Goal: Task Accomplishment & Management: Manage account settings

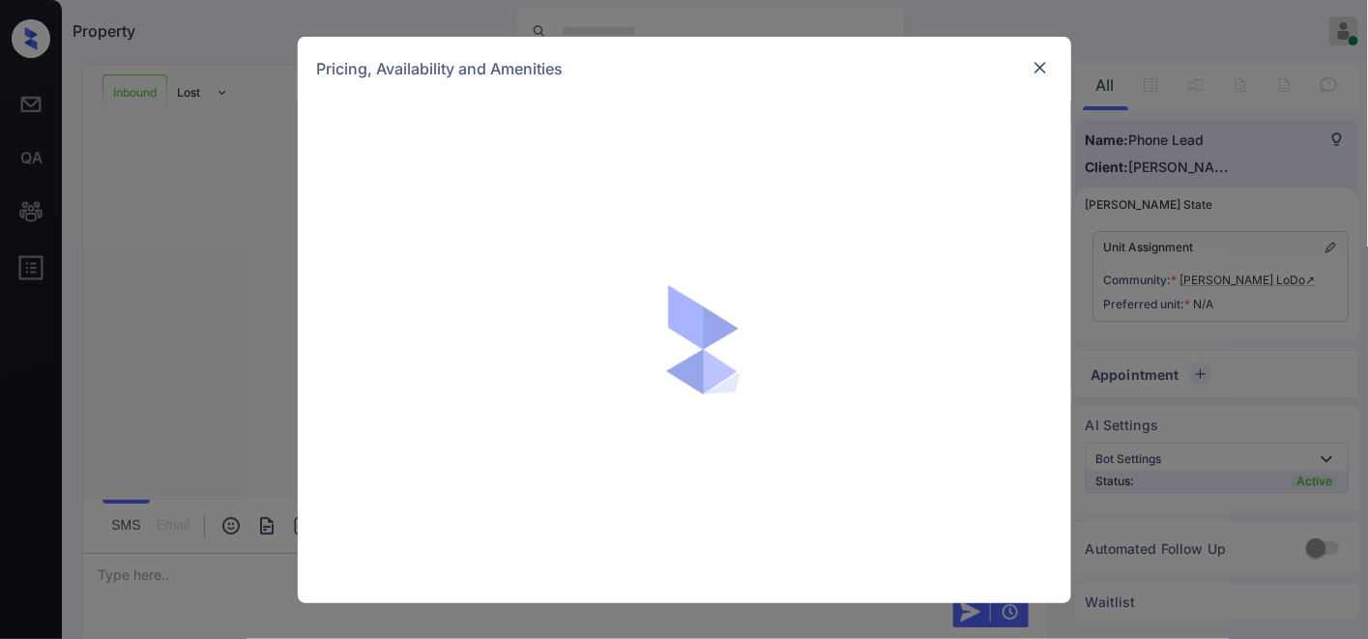
scroll to position [285, 0]
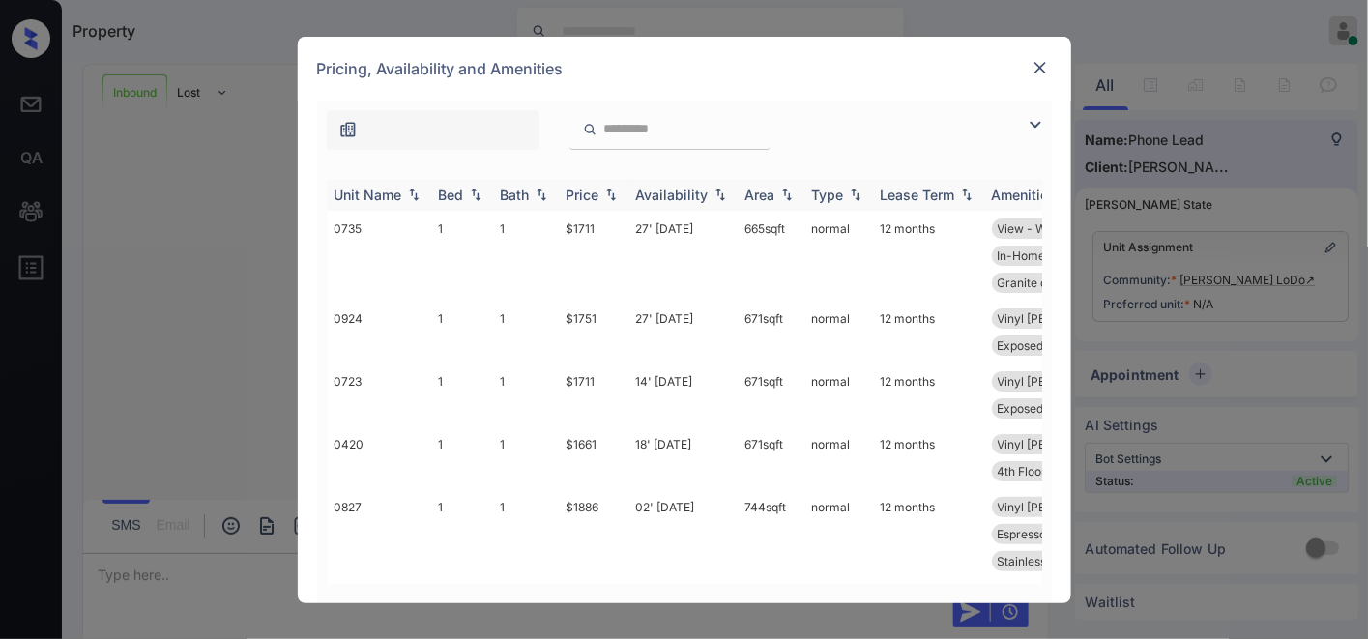
click at [606, 189] on img at bounding box center [610, 194] width 19 height 14
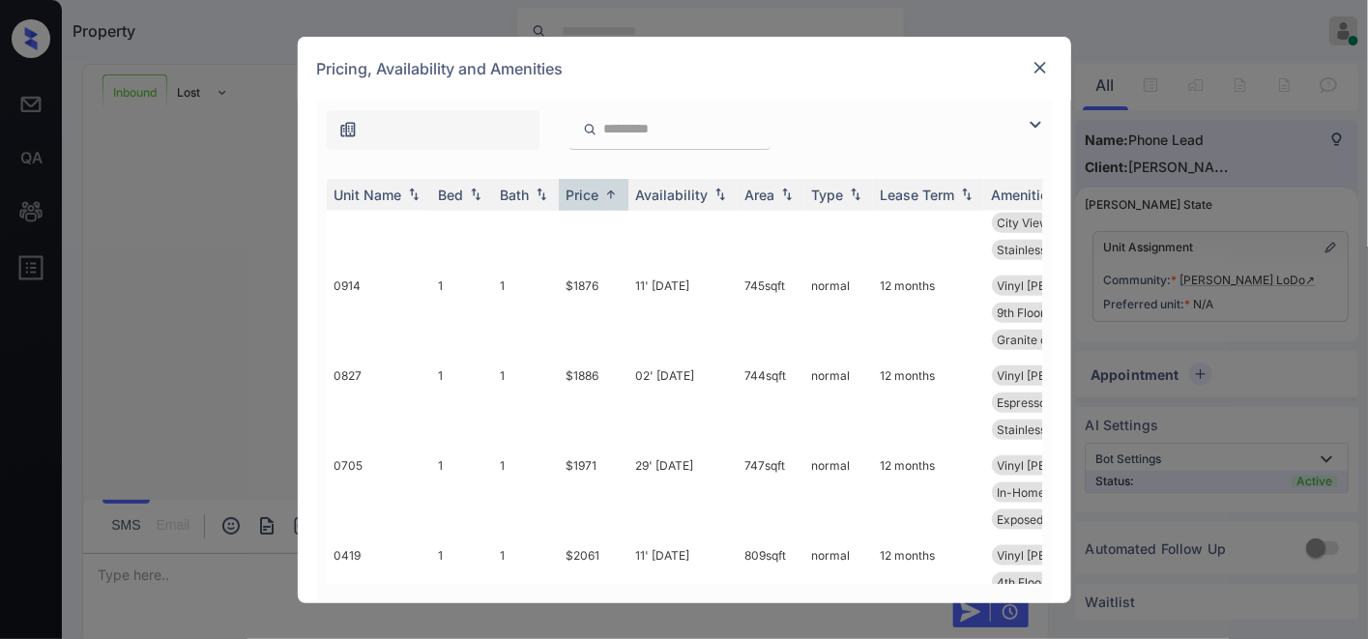
scroll to position [1181, 0]
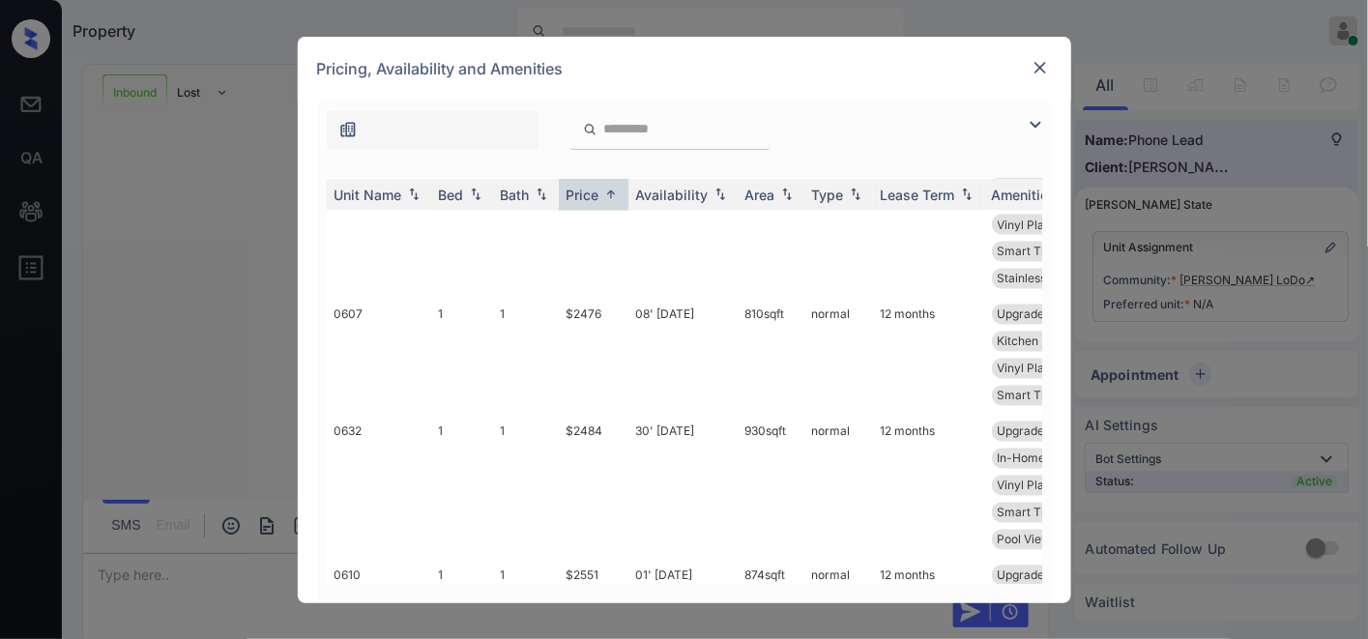
click at [1037, 124] on img at bounding box center [1034, 124] width 23 height 23
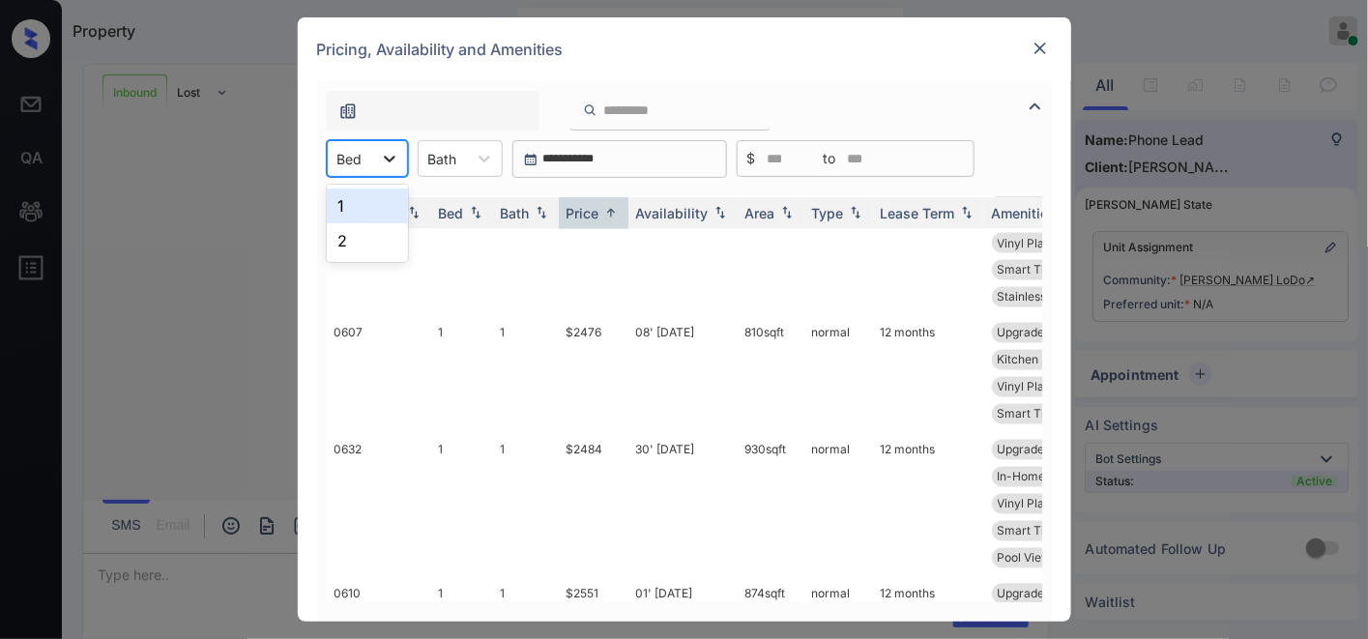
click at [375, 162] on div at bounding box center [389, 158] width 35 height 35
click at [1039, 46] on img at bounding box center [1039, 48] width 19 height 19
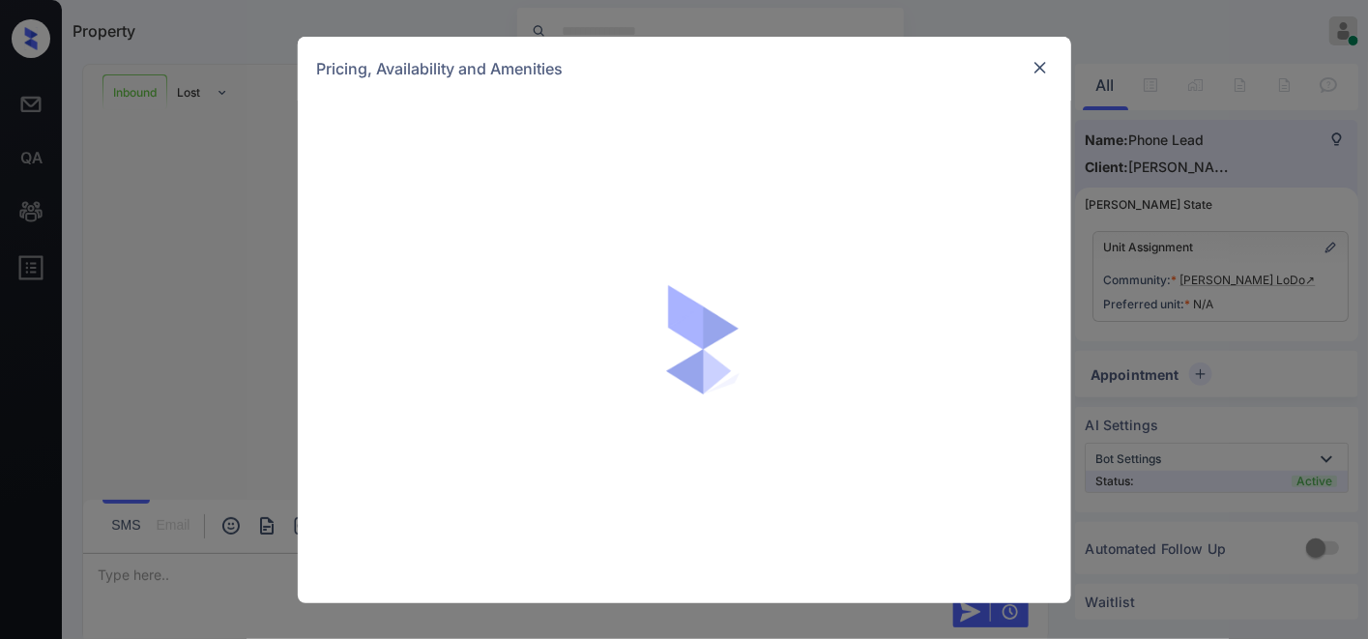
scroll to position [285, 0]
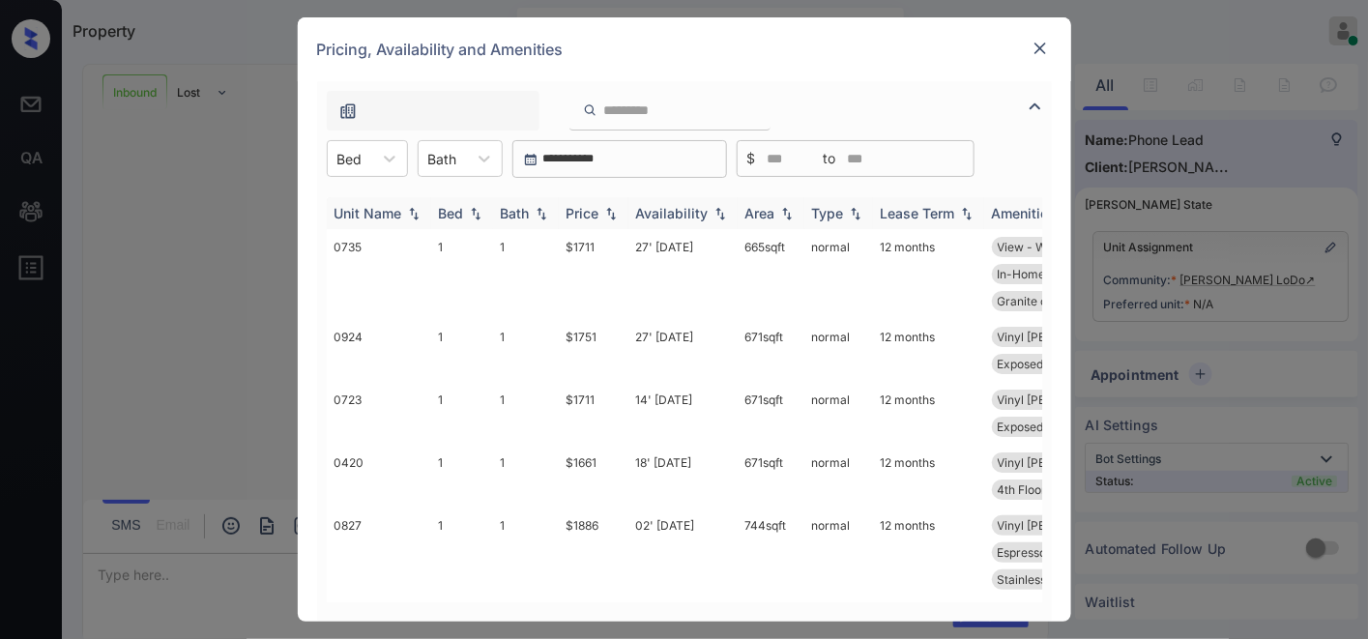
click at [587, 208] on div "Price" at bounding box center [582, 213] width 33 height 16
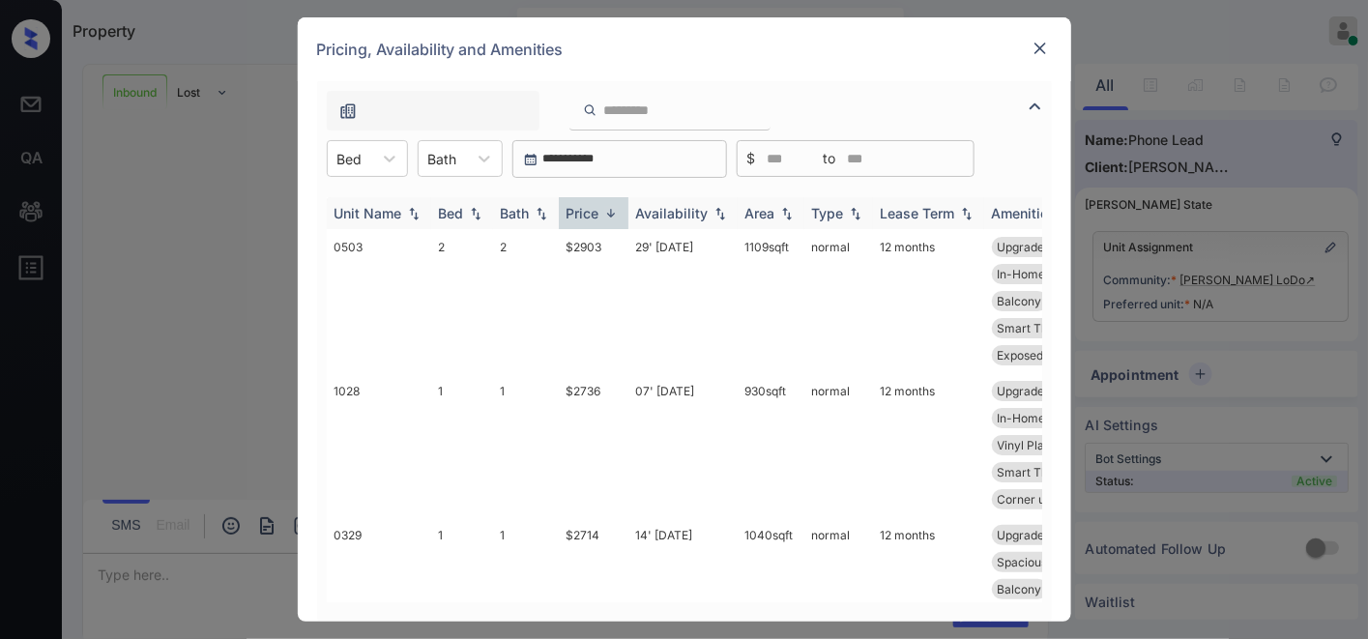
click at [587, 208] on div "Price" at bounding box center [582, 213] width 33 height 16
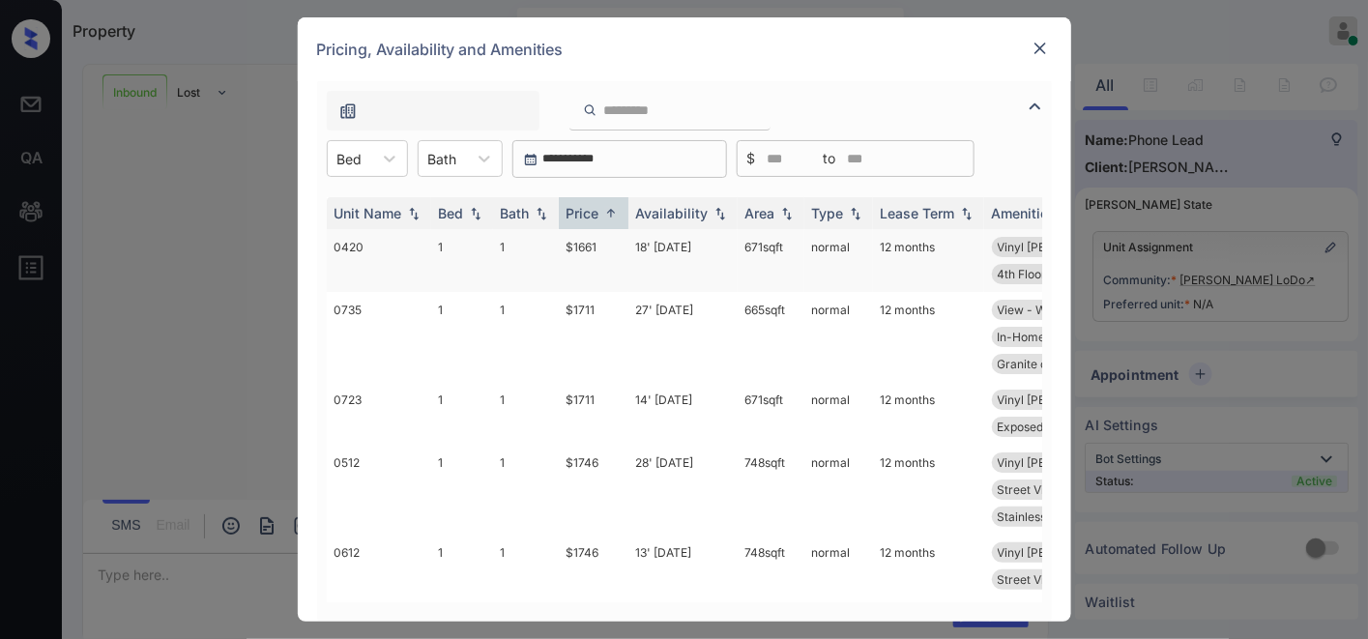
click at [603, 240] on td "$1661" at bounding box center [594, 260] width 70 height 63
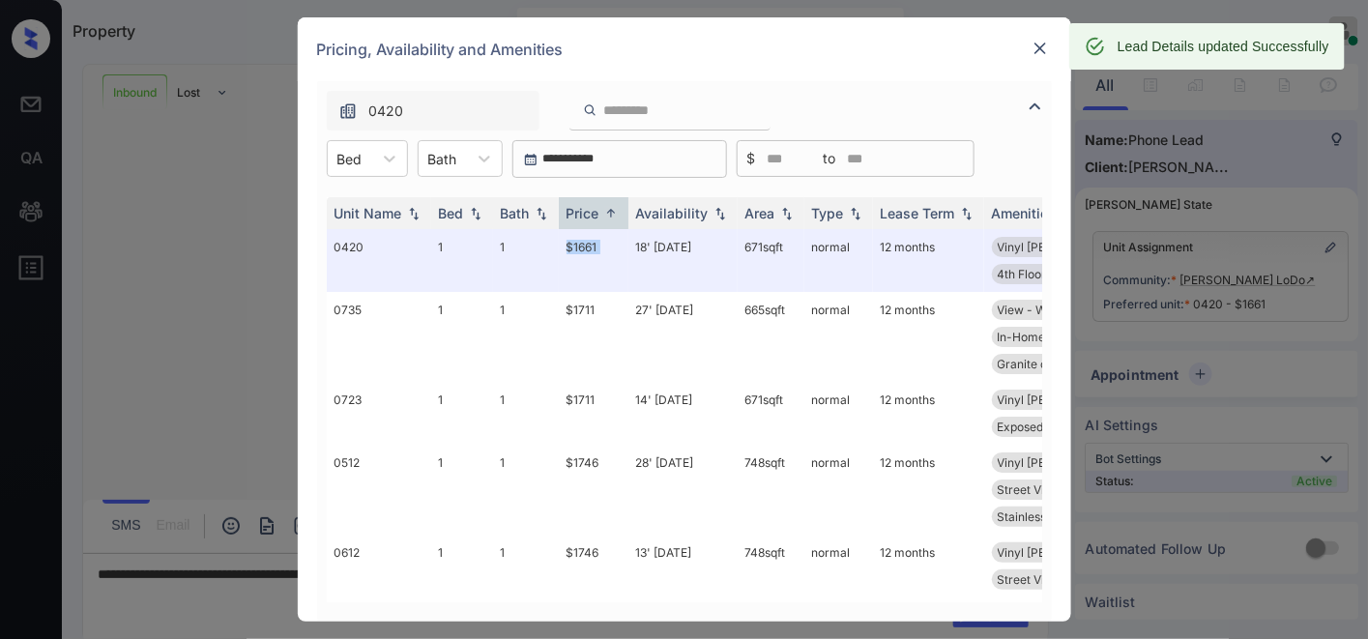
scroll to position [412, 0]
click at [1038, 54] on img at bounding box center [1039, 48] width 19 height 19
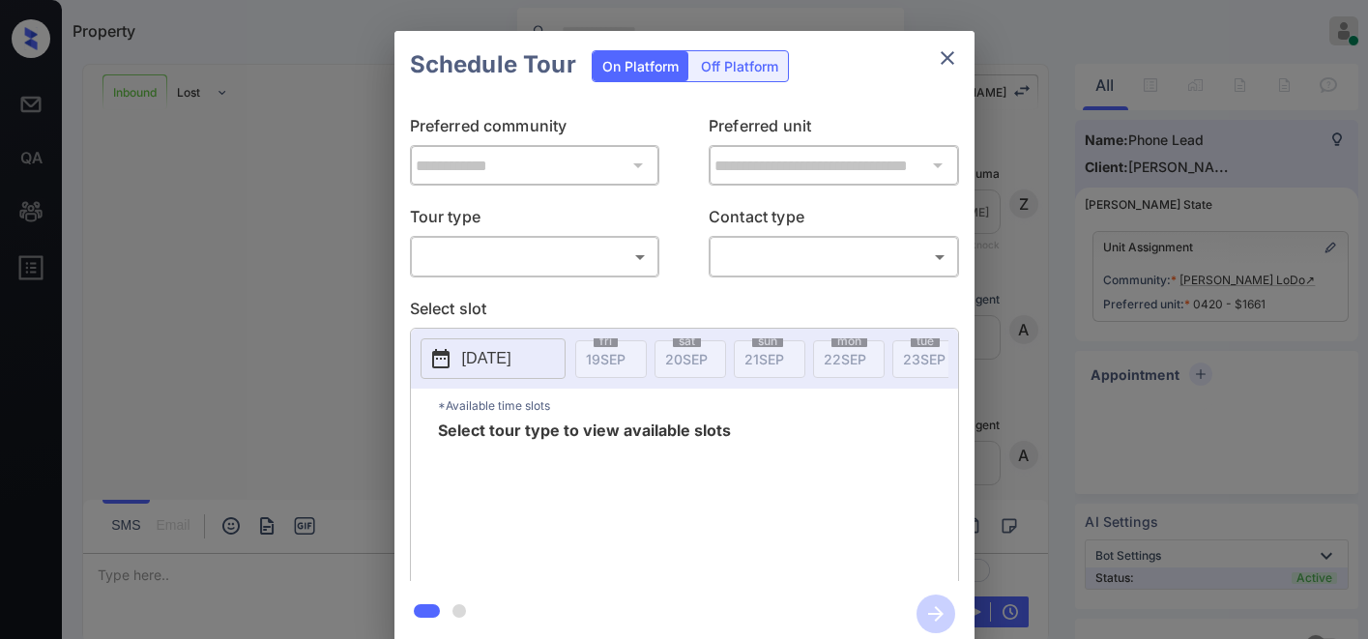
click at [582, 252] on body "Property Samantha Soliven Online Set yourself offline Set yourself on break Pro…" at bounding box center [684, 319] width 1368 height 639
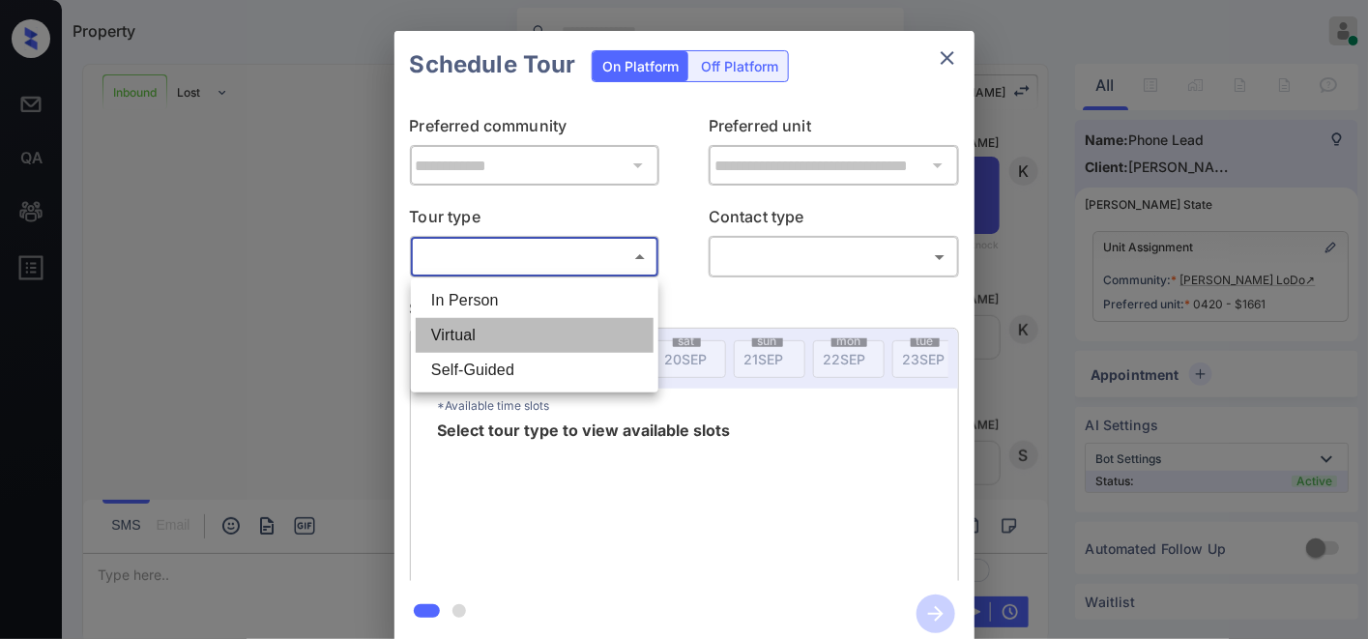
click at [544, 346] on li "Virtual" at bounding box center [535, 335] width 238 height 35
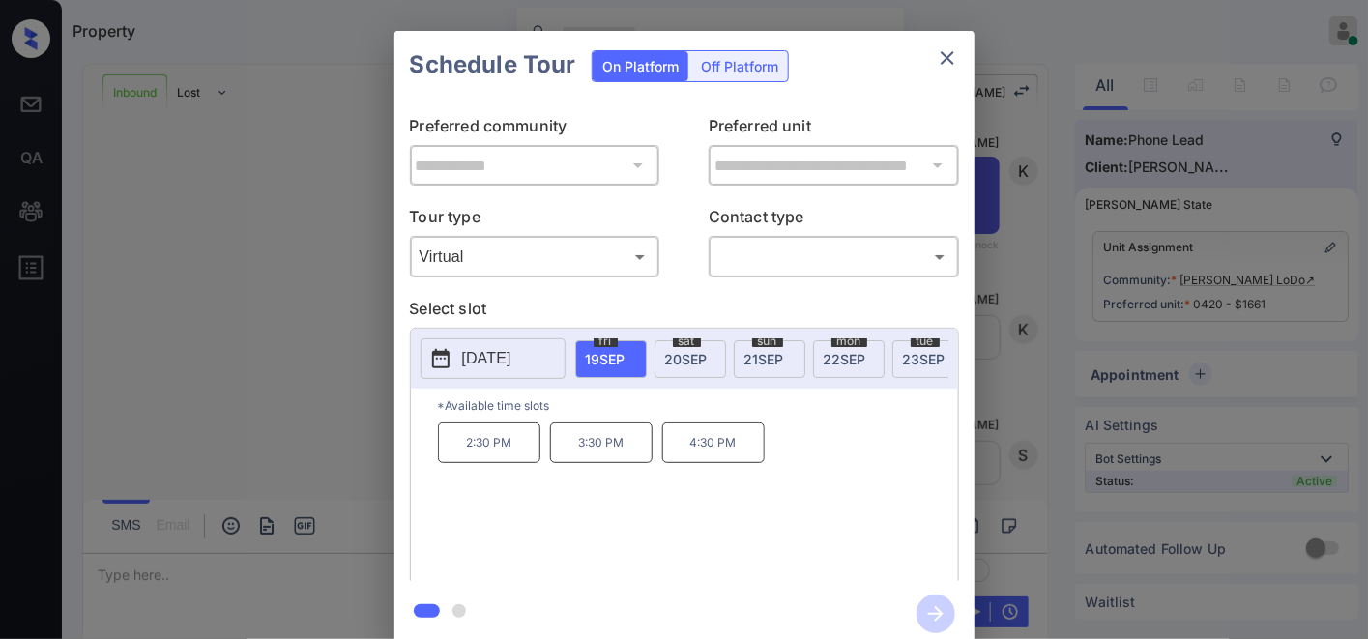
click at [511, 360] on p "2025-09-19" at bounding box center [486, 358] width 49 height 23
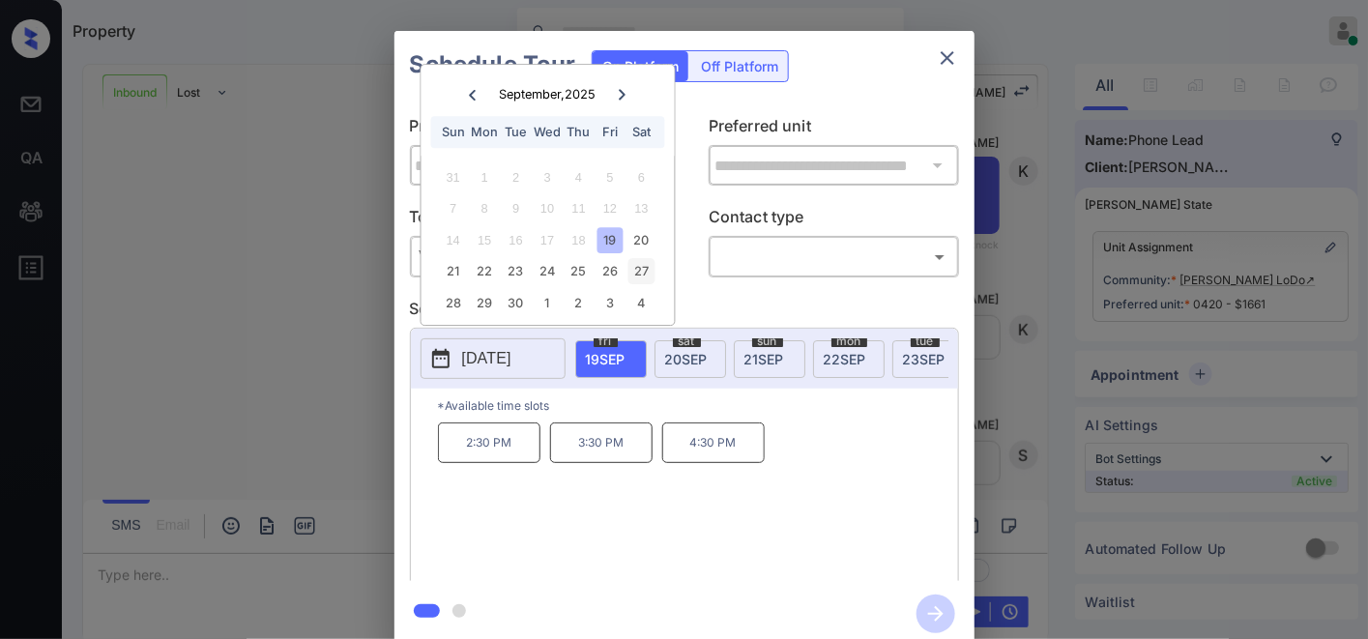
click at [642, 271] on div "27" at bounding box center [641, 272] width 26 height 26
click at [496, 487] on div "10:30 AM 1:00 PM 2:00 PM 3:00 PM" at bounding box center [698, 499] width 520 height 155
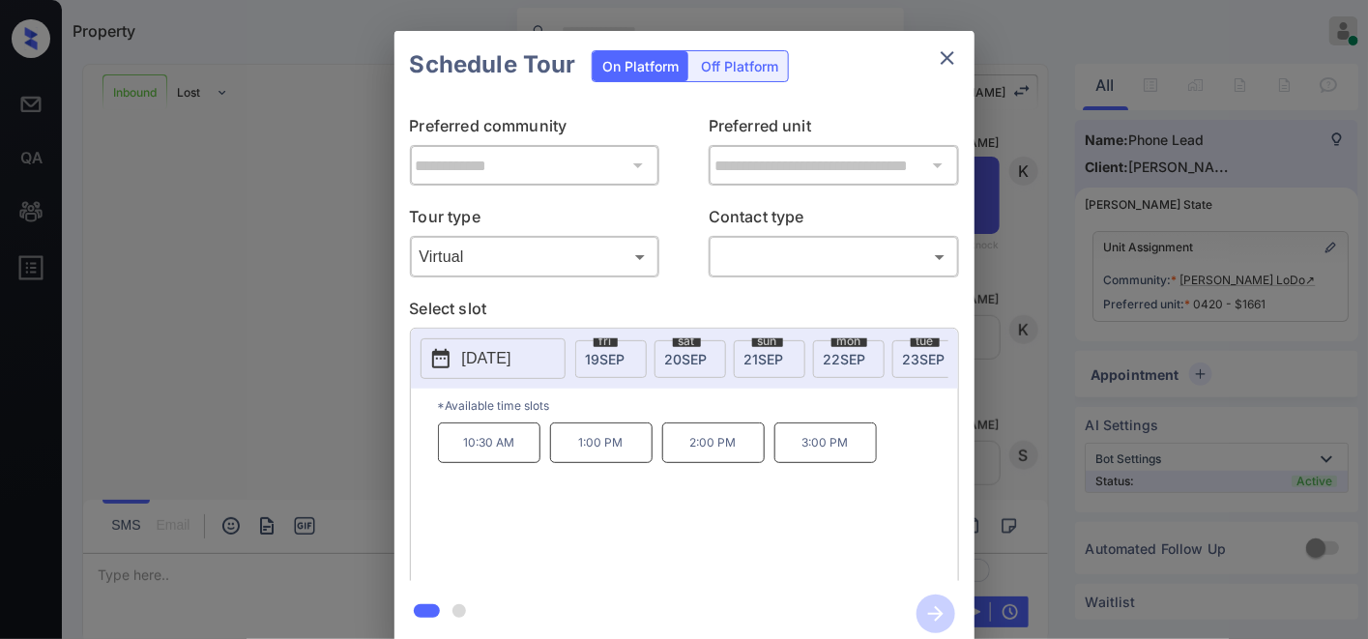
click at [575, 259] on body "Property Samantha Soliven Online Set yourself offline Set yourself on break Pro…" at bounding box center [684, 319] width 1368 height 639
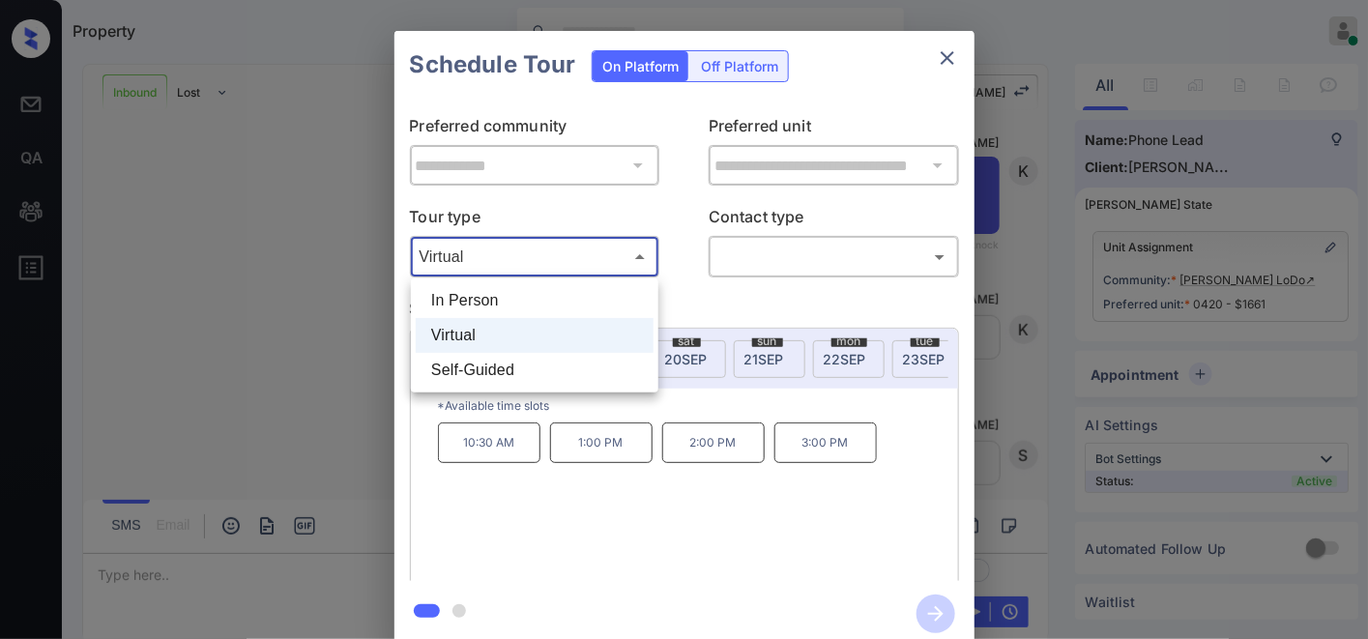
click at [555, 284] on li "In Person" at bounding box center [535, 300] width 238 height 35
type input "********"
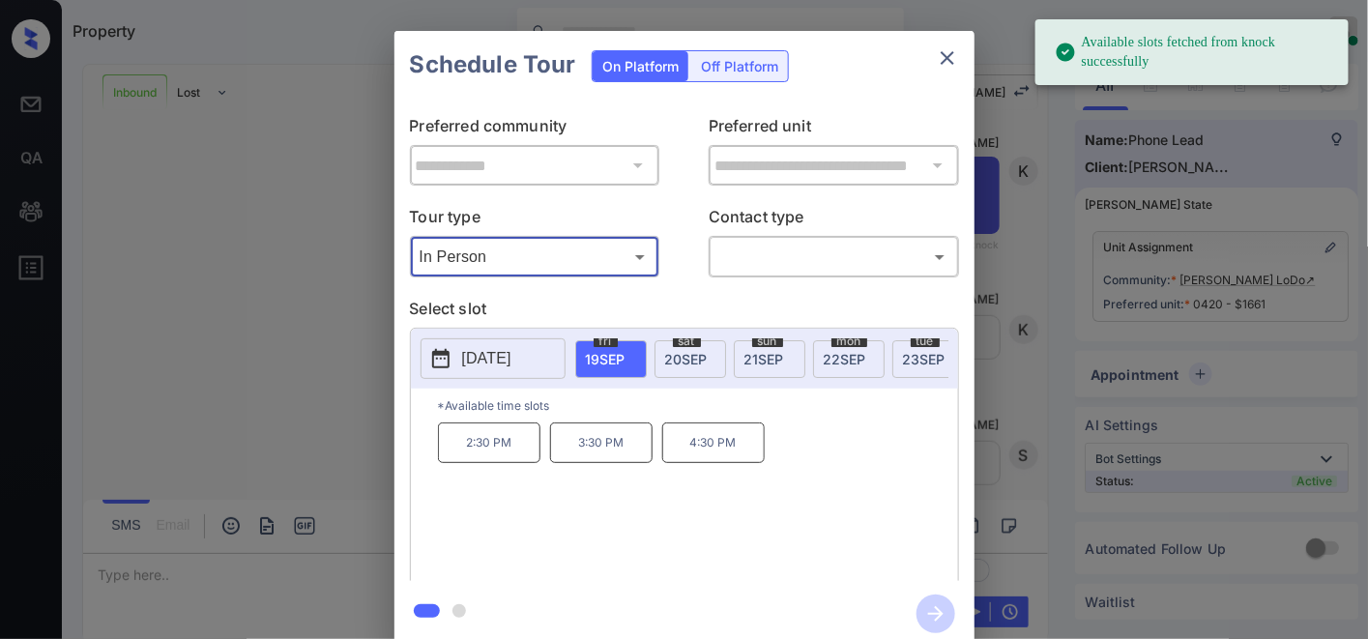
click at [483, 362] on p "2025-09-19" at bounding box center [486, 358] width 49 height 23
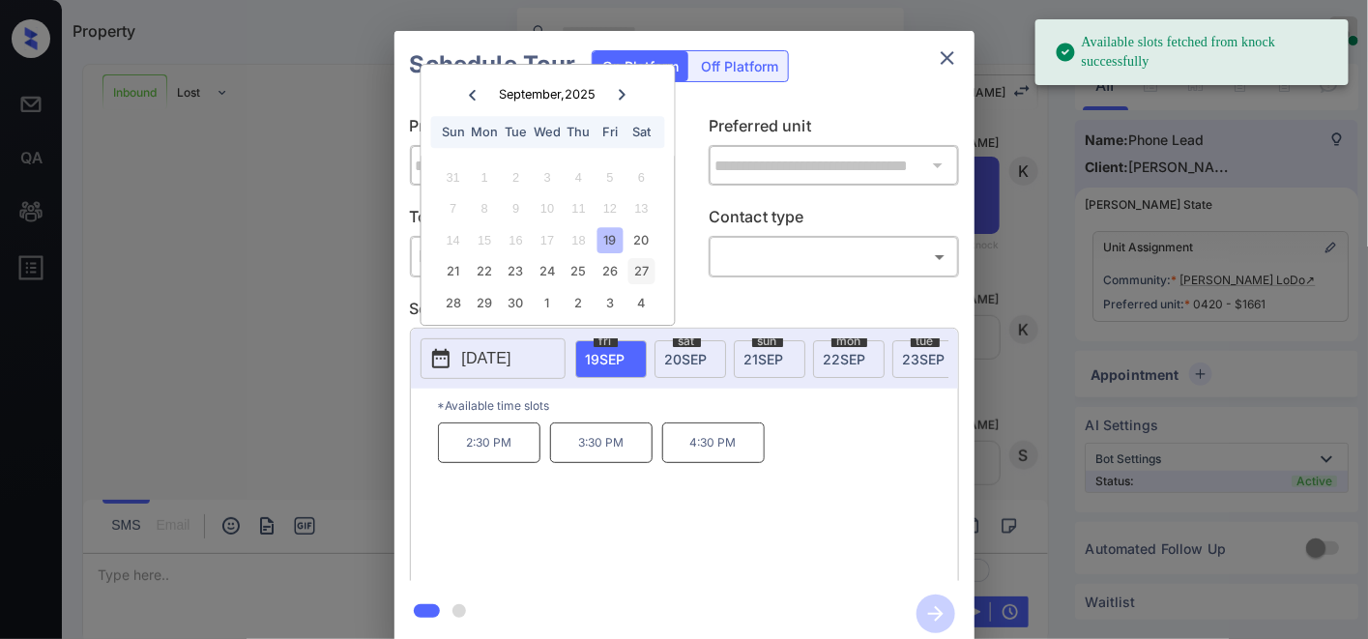
click at [645, 263] on div "27" at bounding box center [641, 272] width 26 height 26
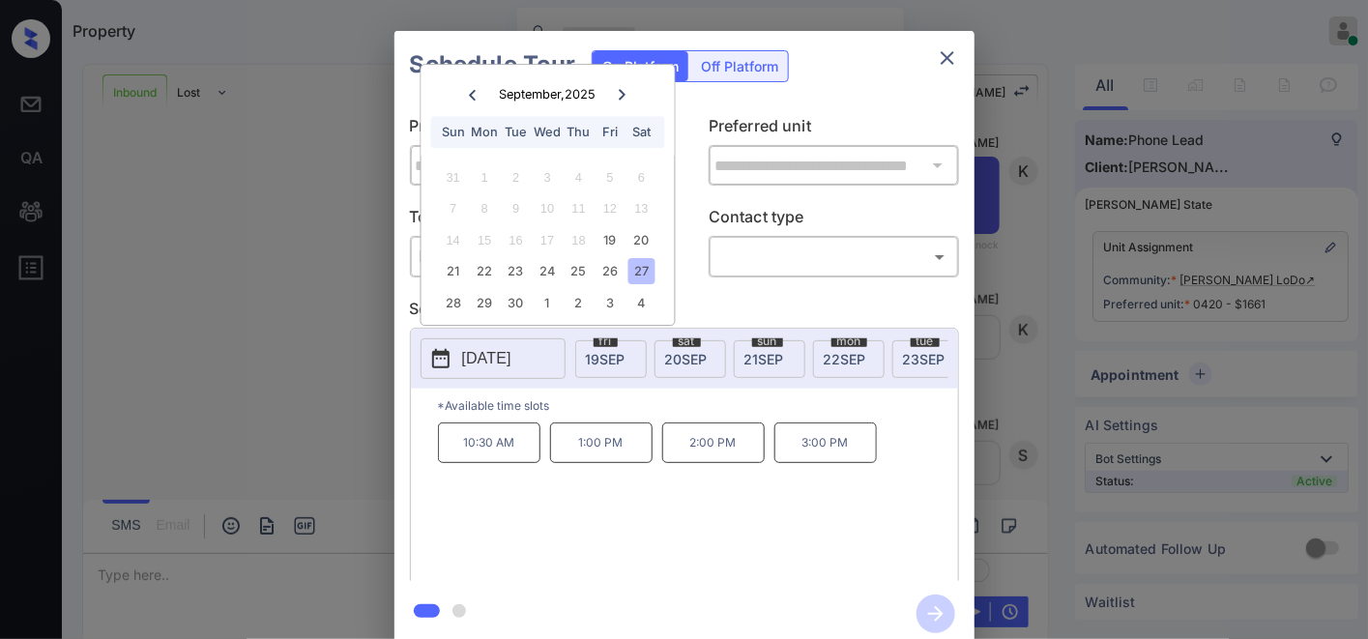
click at [957, 55] on icon "close" at bounding box center [947, 57] width 23 height 23
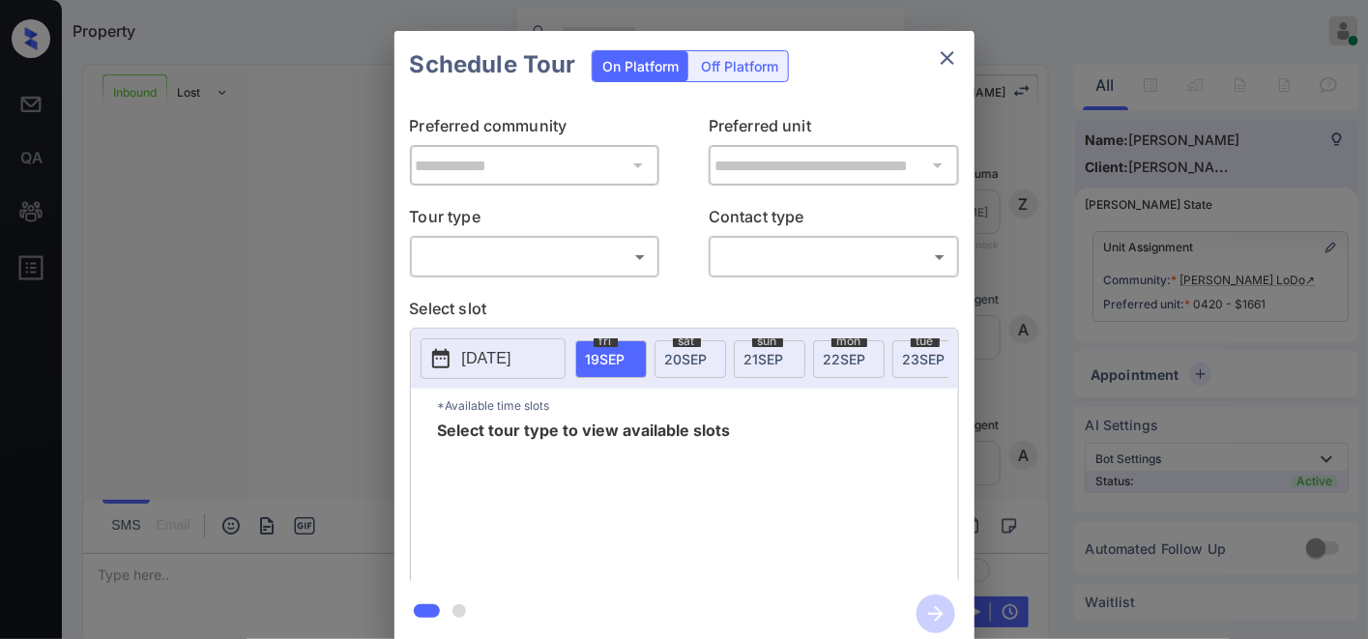
scroll to position [669, 0]
click at [617, 275] on div "​ ​" at bounding box center [535, 257] width 250 height 42
click at [562, 259] on body "Property Samantha Soliven Online Set yourself offline Set yourself on break Pro…" at bounding box center [684, 319] width 1368 height 639
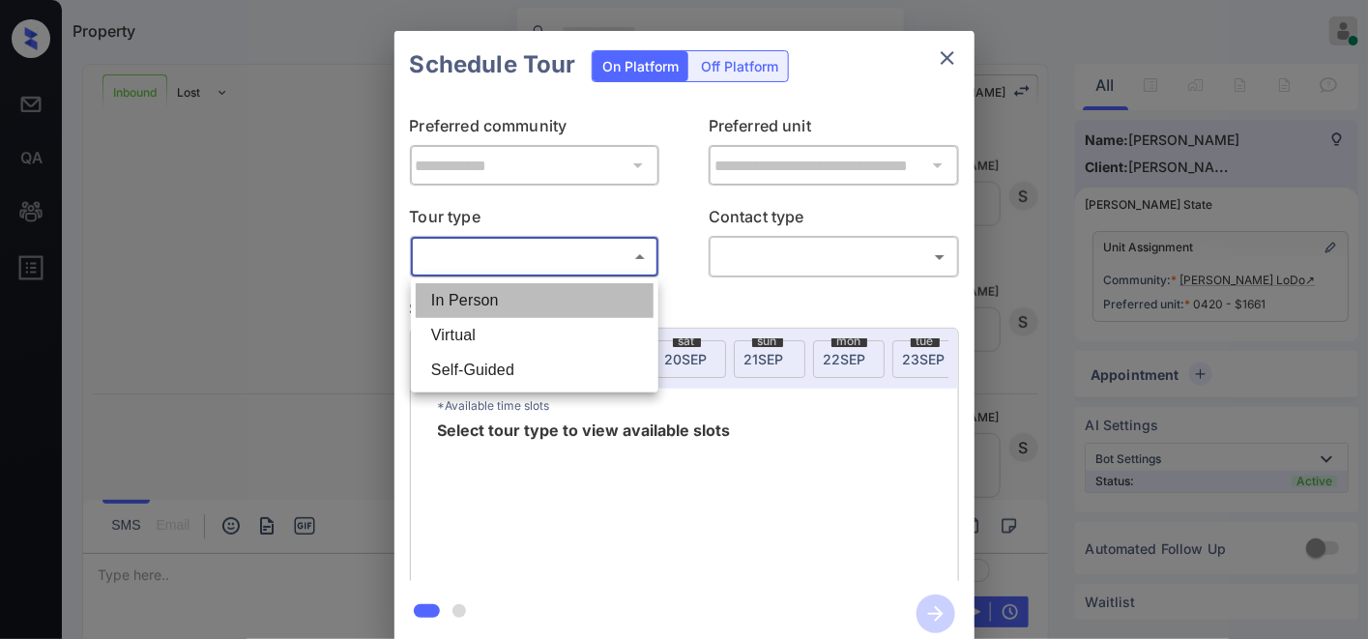
click at [548, 303] on li "In Person" at bounding box center [535, 300] width 238 height 35
type input "********"
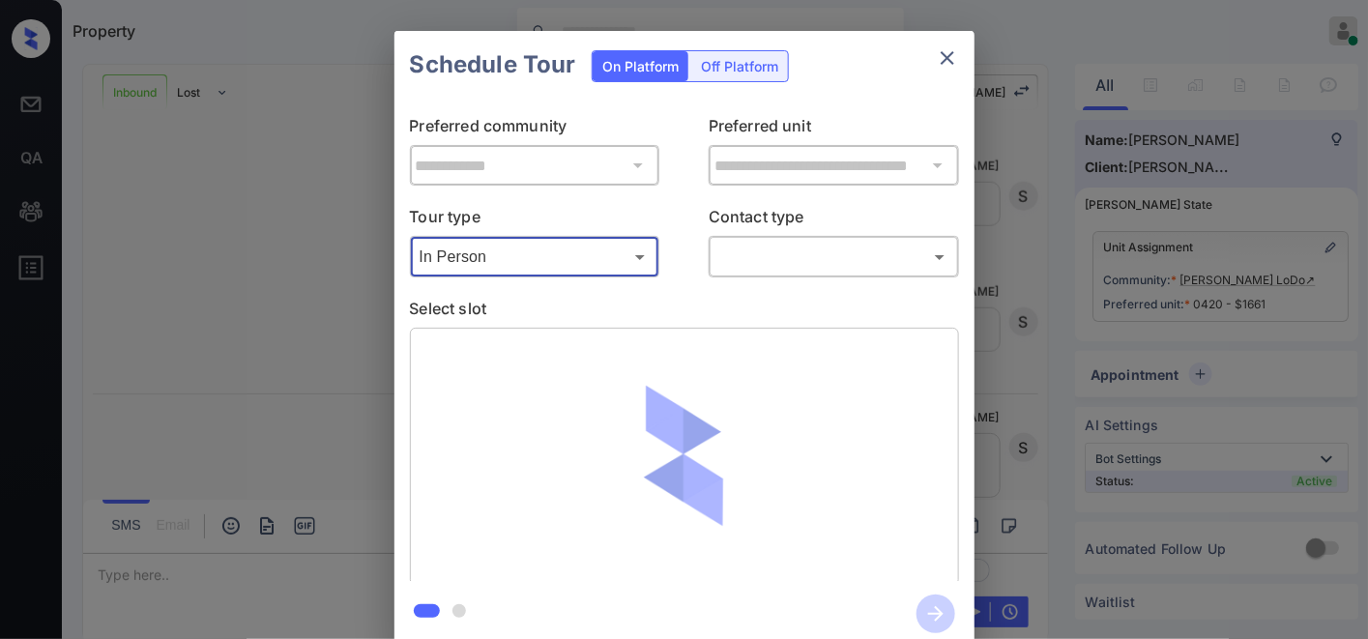
click at [800, 253] on body "Property Samantha Soliven Online Set yourself offline Set yourself on break Pro…" at bounding box center [684, 319] width 1368 height 639
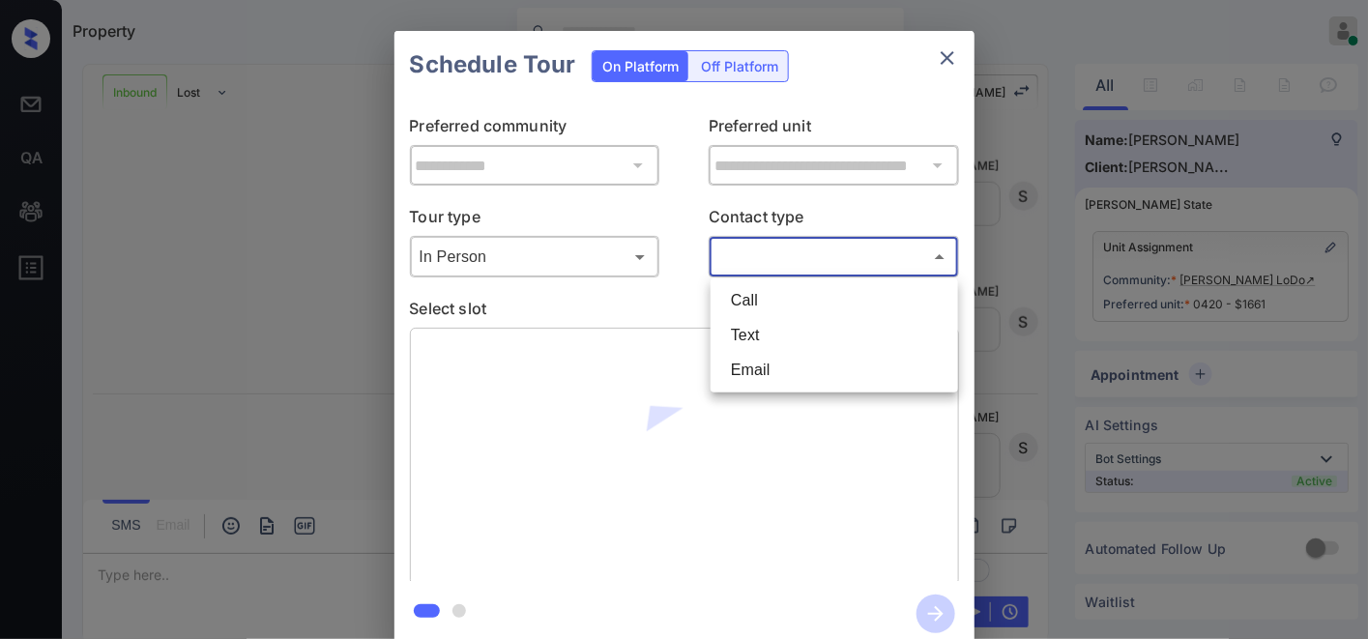
click at [792, 295] on li "Call" at bounding box center [834, 300] width 238 height 35
type input "****"
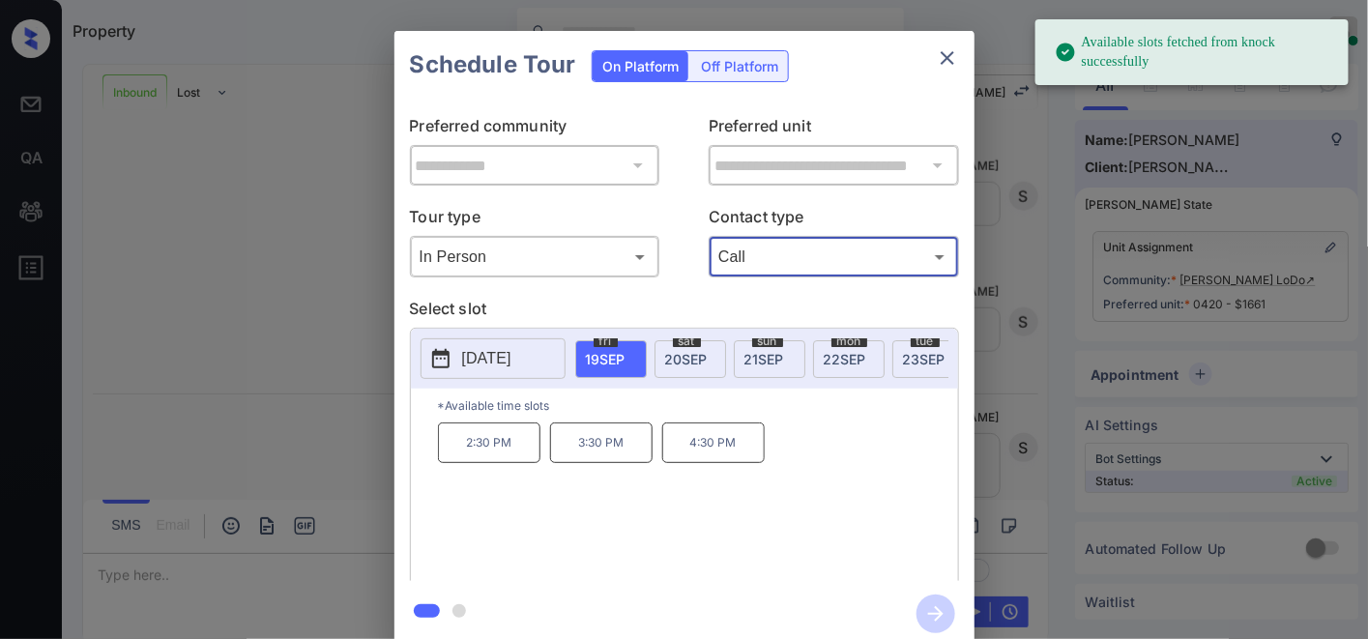
click at [469, 355] on p "2025-09-19" at bounding box center [486, 358] width 49 height 23
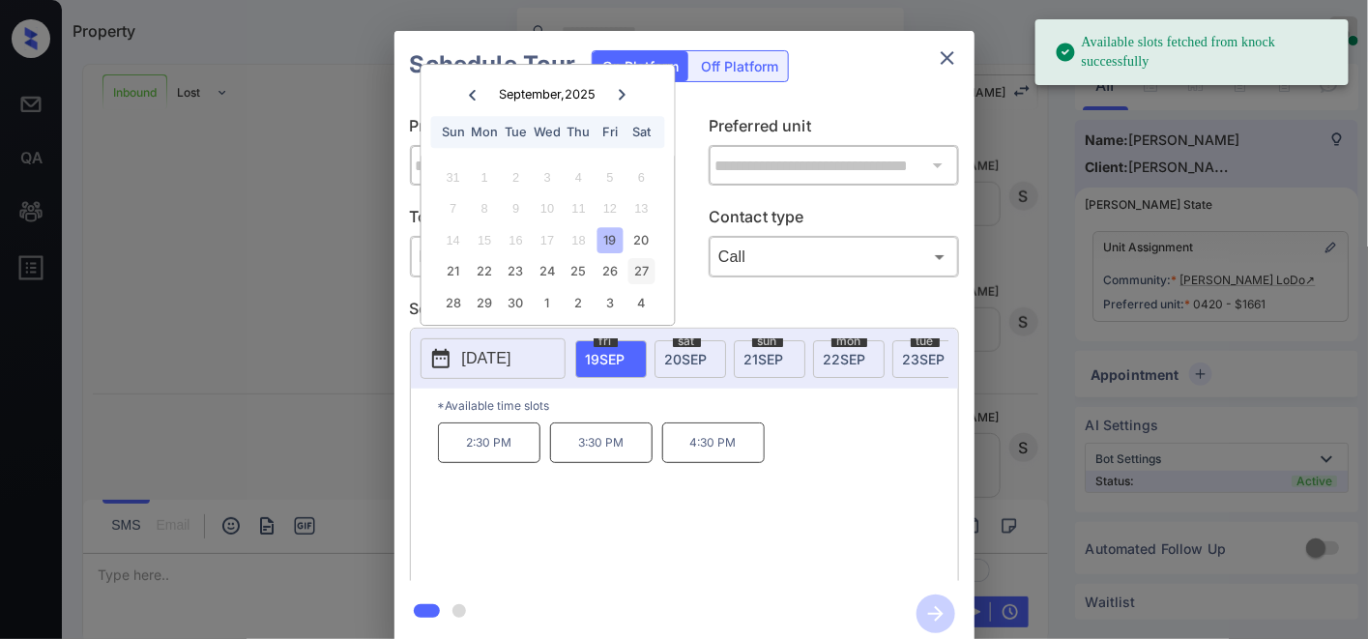
click at [648, 263] on div "27" at bounding box center [641, 272] width 26 height 26
click at [490, 456] on p "10:30 AM" at bounding box center [489, 442] width 102 height 41
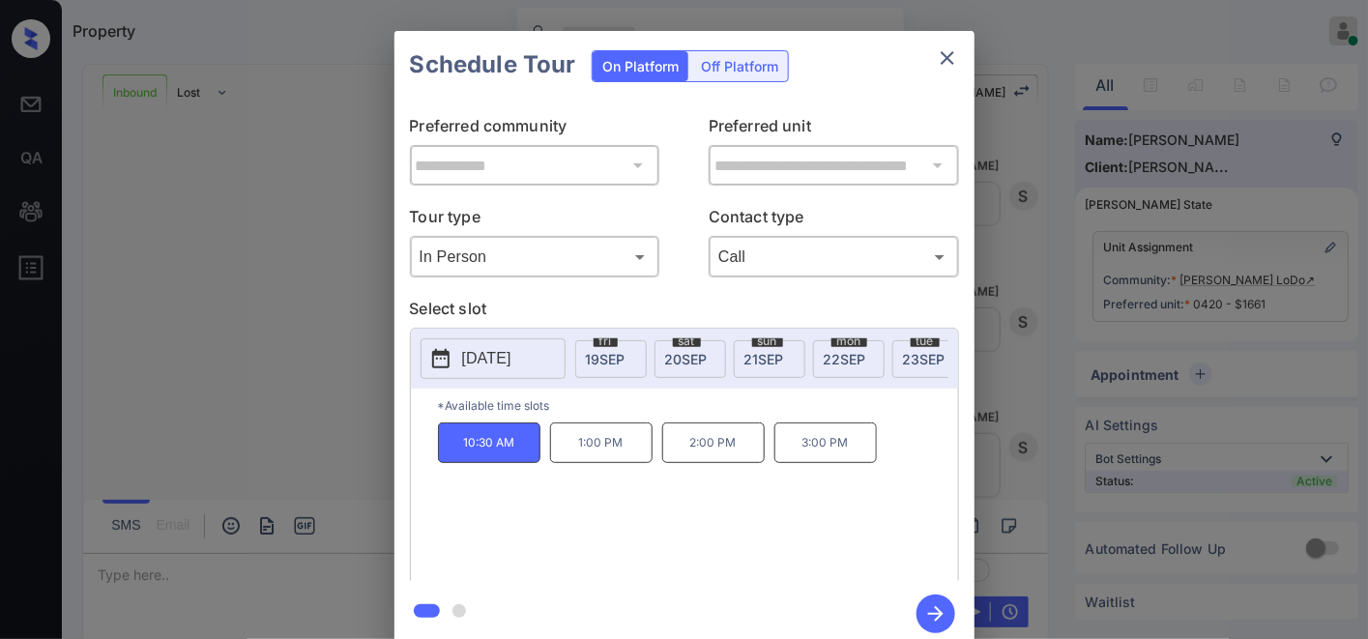
click at [704, 554] on div "10:30 AM 1:00 PM 2:00 PM 3:00 PM" at bounding box center [698, 499] width 520 height 155
click at [938, 614] on icon "button" at bounding box center [935, 613] width 15 height 15
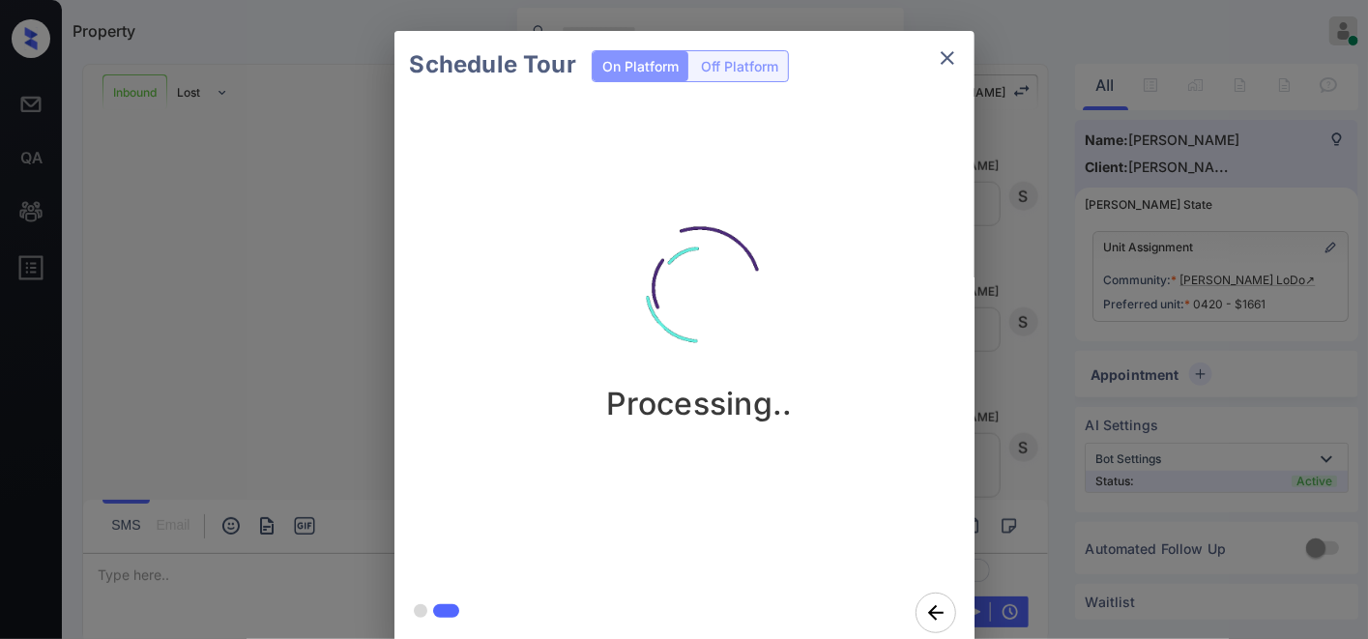
click at [606, 291] on img at bounding box center [699, 287] width 193 height 193
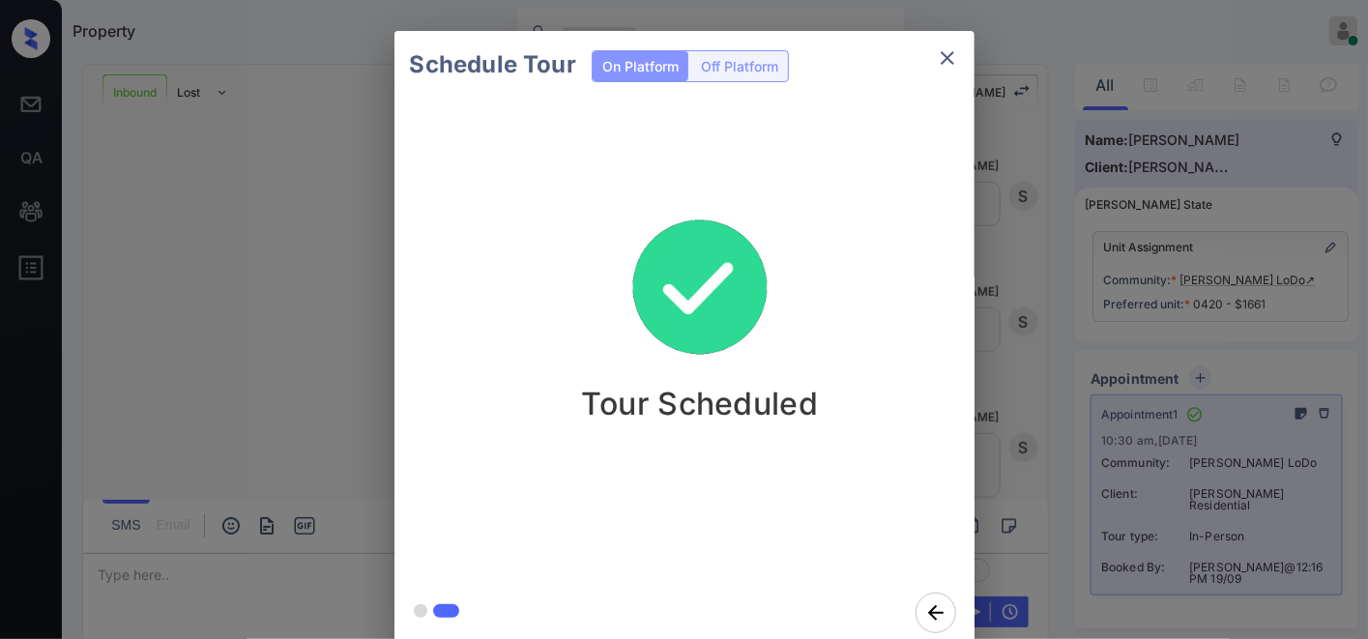
click at [744, 257] on img at bounding box center [699, 287] width 193 height 193
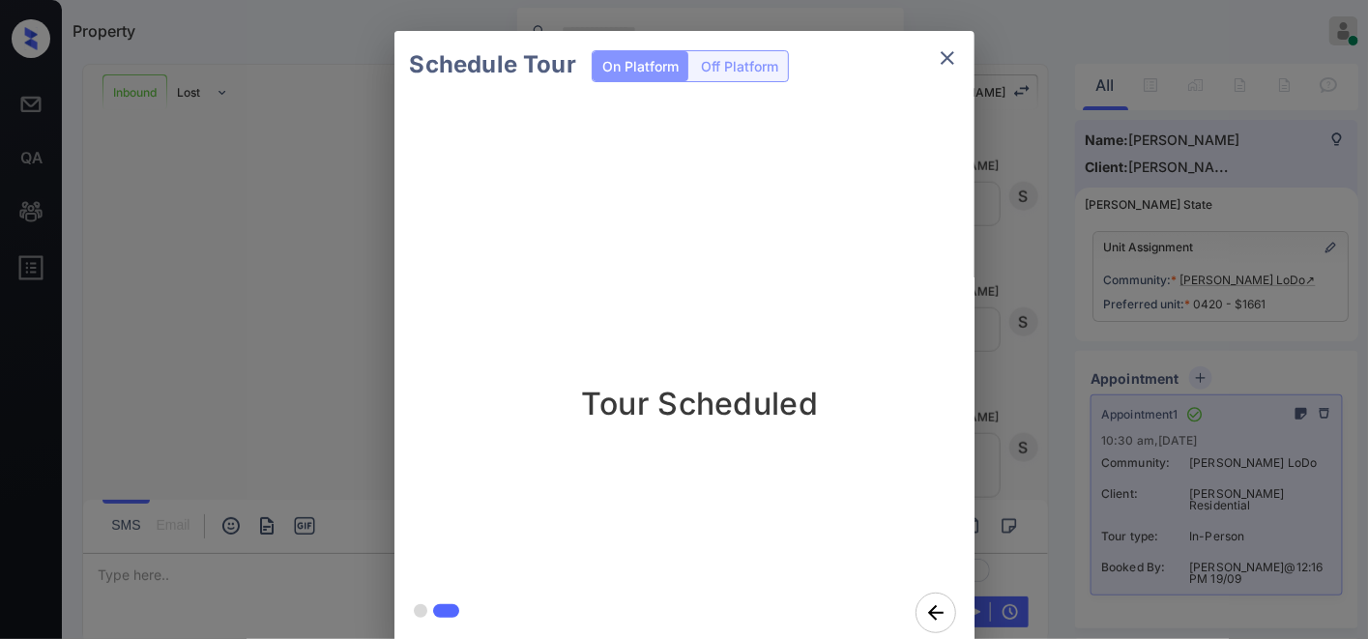
drag, startPoint x: 818, startPoint y: 175, endPoint x: 831, endPoint y: 175, distance: 13.5
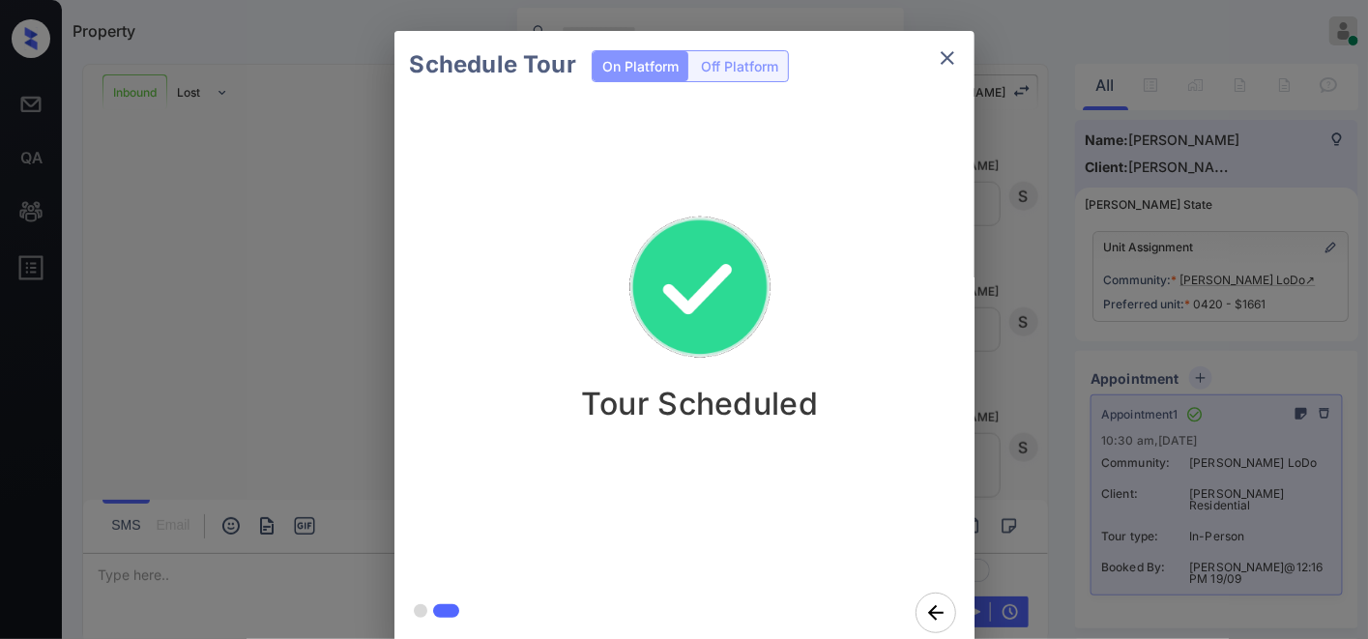
click at [818, 175] on div "Tour Scheduled" at bounding box center [699, 339] width 611 height 480
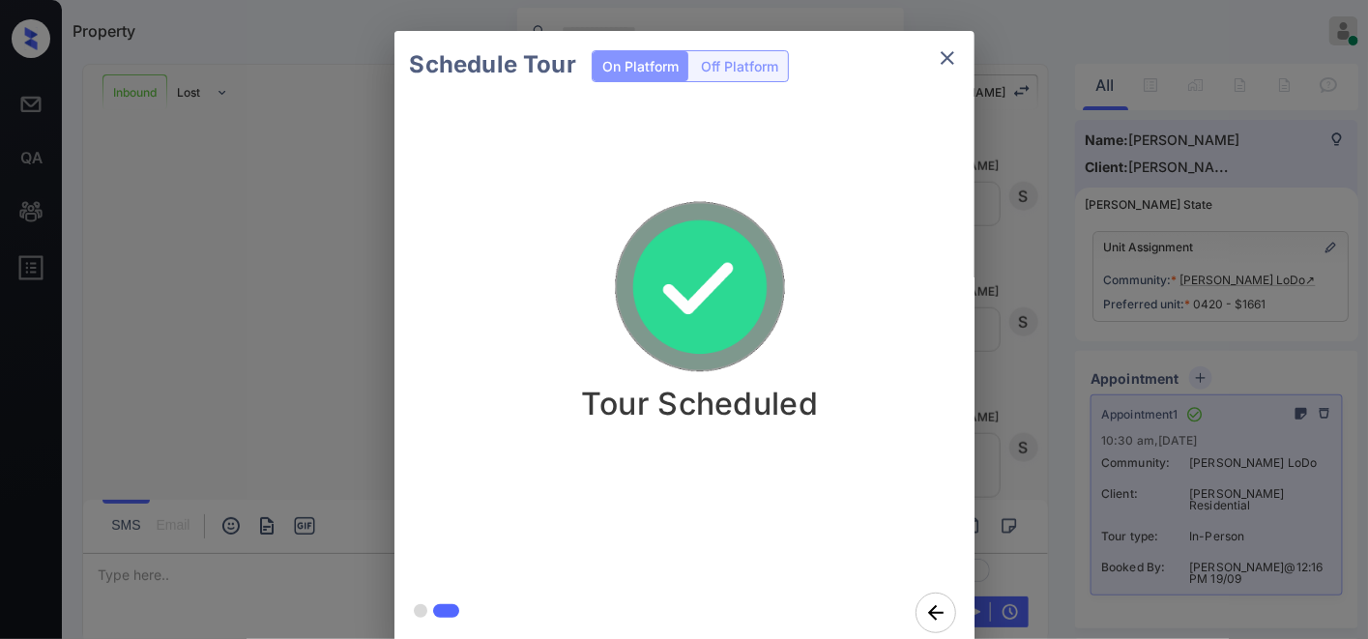
click at [949, 59] on icon "close" at bounding box center [947, 58] width 14 height 14
